Goal: Task Accomplishment & Management: Manage account settings

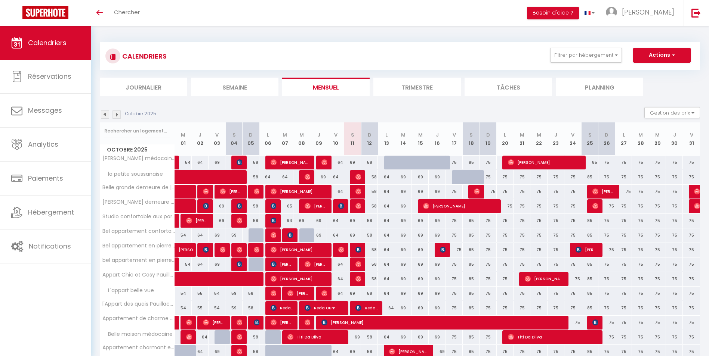
scroll to position [34, 0]
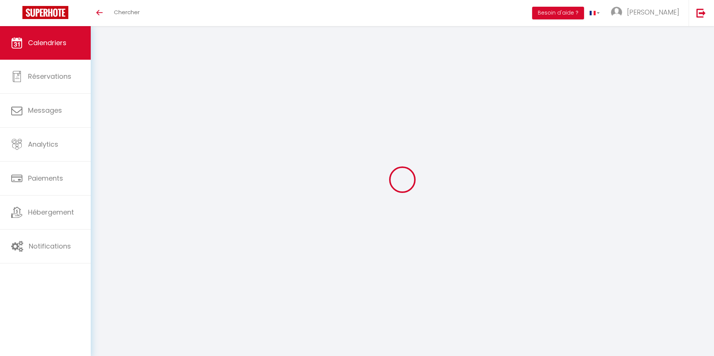
select select
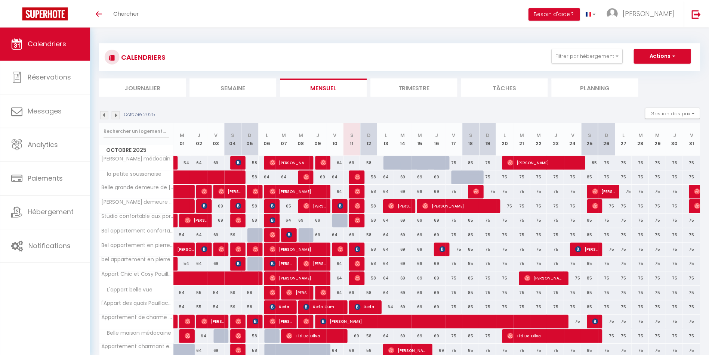
scroll to position [34, 0]
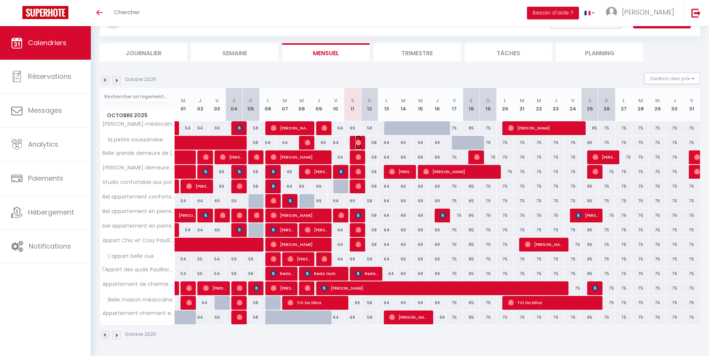
click at [356, 146] on span "[PERSON_NAME]" at bounding box center [358, 143] width 6 height 14
select select "OK"
select select "0"
select select "1"
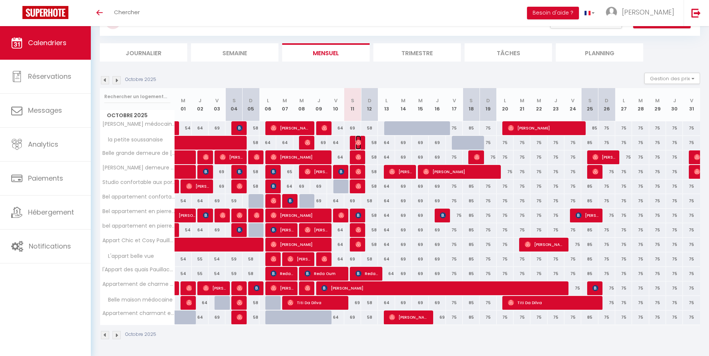
select select "1"
select select
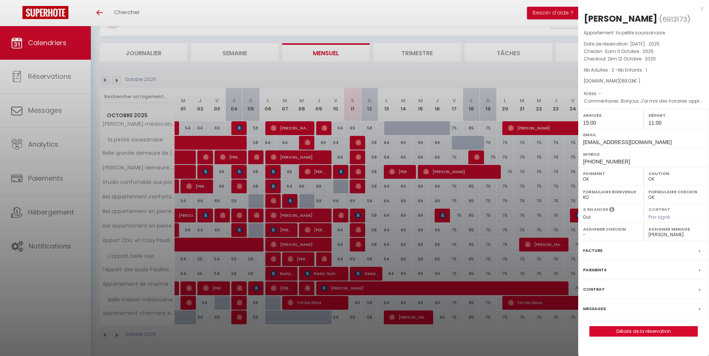
click at [654, 234] on select "- virginie derriche Madysson Ligné Martine Gaston" at bounding box center [676, 235] width 56 height 7
select select "18028"
click at [648, 232] on select "- virginie derriche Madysson Ligné Martine Gaston" at bounding box center [676, 235] width 56 height 7
click at [359, 170] on div at bounding box center [354, 178] width 709 height 356
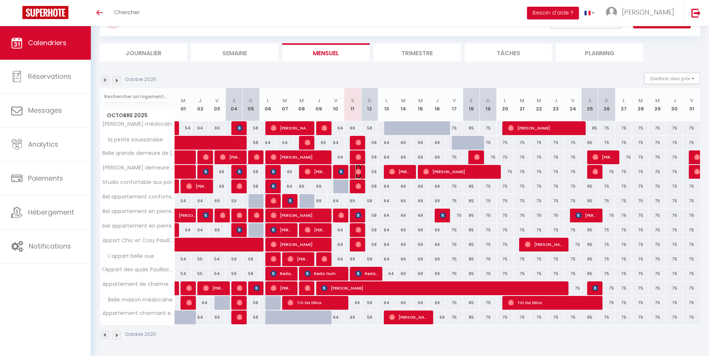
click at [359, 170] on img at bounding box center [358, 172] width 6 height 6
select select
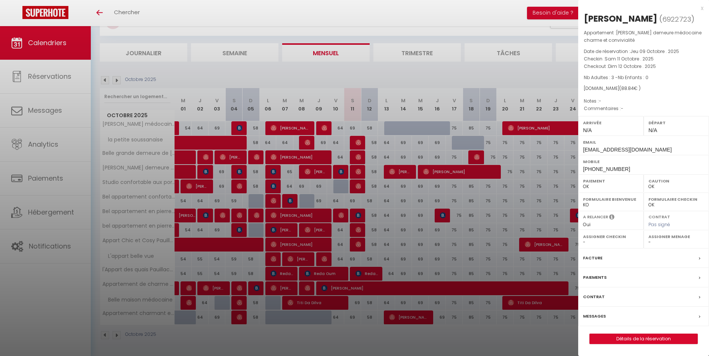
click at [658, 238] on label "Assigner Menage" at bounding box center [676, 236] width 56 height 7
click at [262, 19] on div at bounding box center [354, 178] width 709 height 356
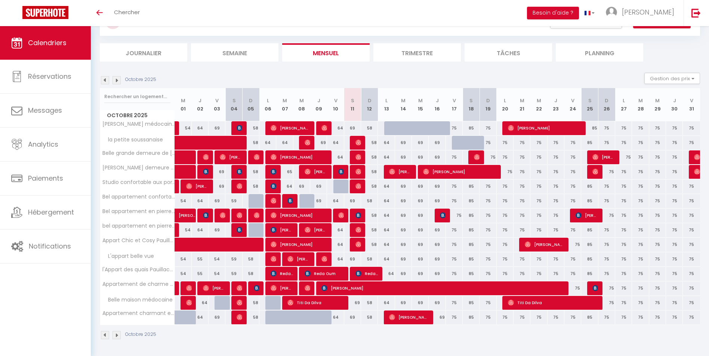
click at [262, 19] on body "🟢 Des questions ou besoin d'assistance pour la migration AirBnB? Prenez rdv >>>…" at bounding box center [354, 174] width 709 height 365
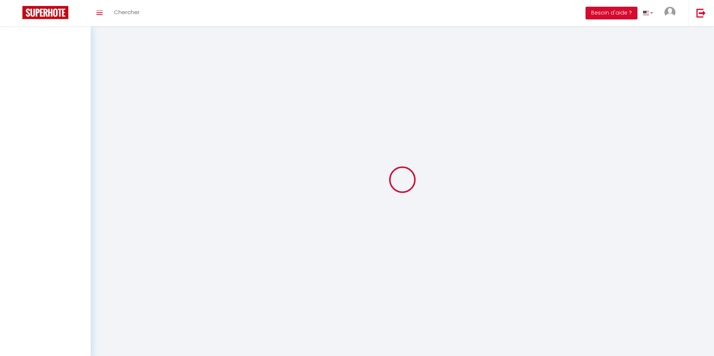
select select
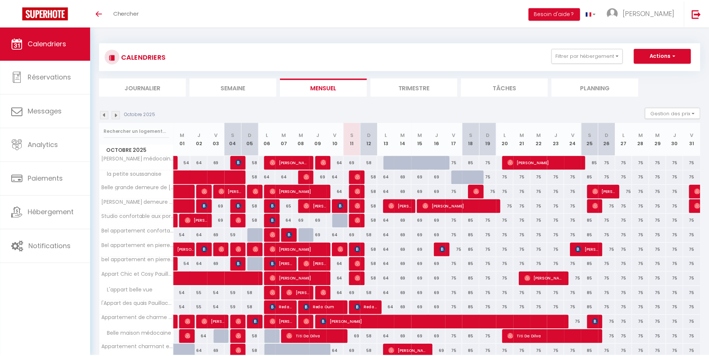
scroll to position [26, 0]
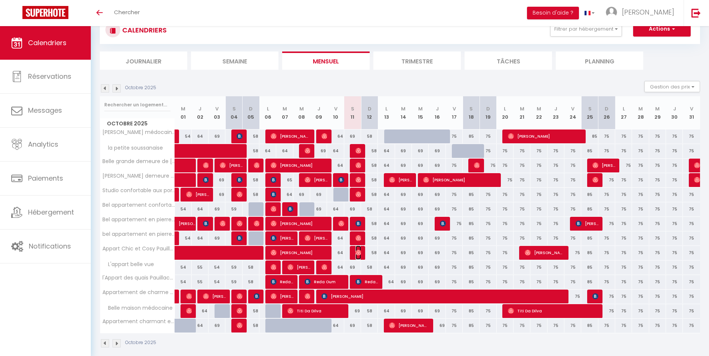
click at [358, 252] on img at bounding box center [358, 253] width 6 height 6
select select "OK"
select select "0"
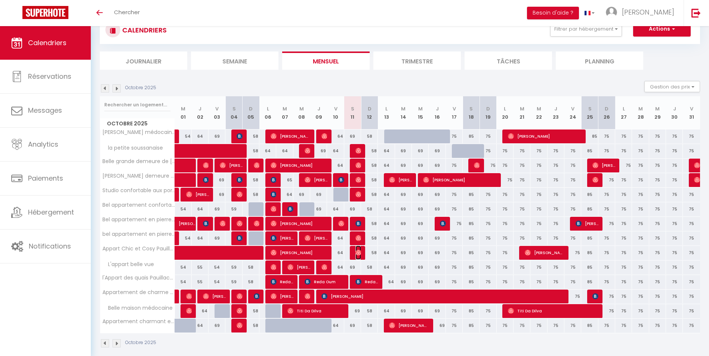
select select "1"
select select
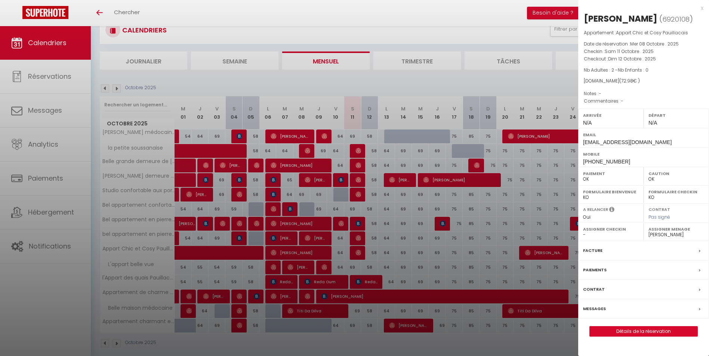
click at [656, 235] on select "- virginie derriche Madysson Ligné Martine Gaston" at bounding box center [676, 235] width 56 height 7
select select "18028"
click at [648, 232] on select "- virginie derriche Madysson Ligné Martine Gaston" at bounding box center [676, 235] width 56 height 7
click at [454, 20] on div at bounding box center [354, 178] width 709 height 356
